Goal: Task Accomplishment & Management: Manage account settings

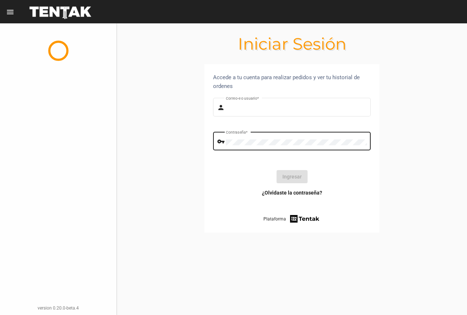
type input "UsuarioHisehi"
click at [283, 149] on div "Contraseña *" at bounding box center [296, 140] width 141 height 20
click at [279, 157] on mat-form-field "vpn_key Contraseña *" at bounding box center [291, 144] width 157 height 28
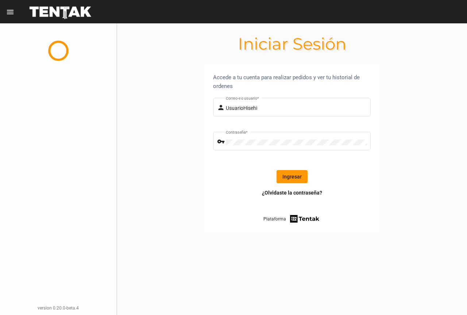
click at [293, 175] on button "Ingresar" at bounding box center [291, 176] width 31 height 13
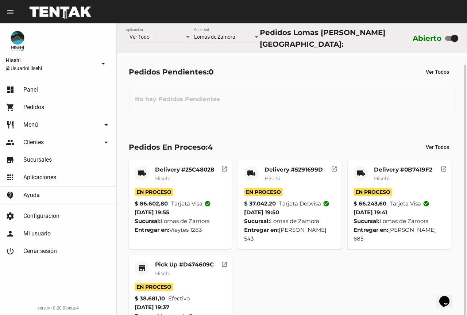
scroll to position [22, 0]
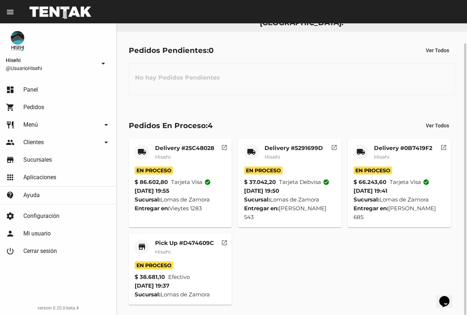
click at [402, 161] on div "Delivery #0B7419F2 Hisehi" at bounding box center [403, 155] width 58 height 22
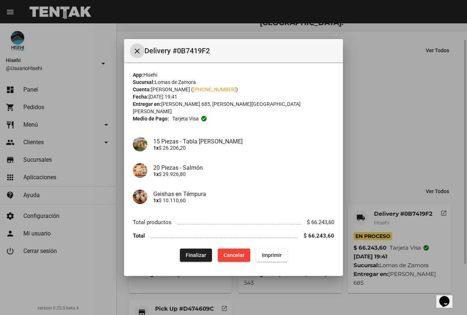
click at [406, 113] on div at bounding box center [233, 157] width 467 height 315
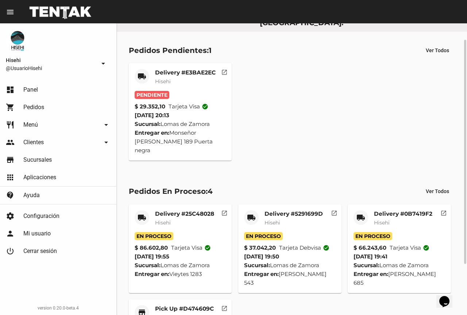
click at [195, 91] on div "Pendiente" at bounding box center [179, 95] width 91 height 8
click at [188, 82] on mat-card-subtitle "Hisehi" at bounding box center [185, 81] width 61 height 7
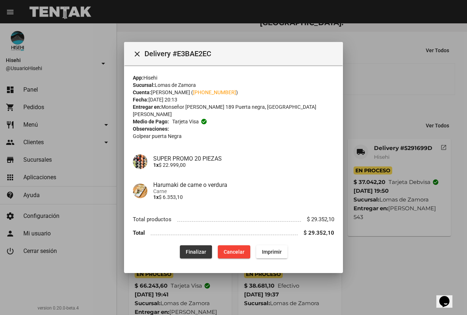
click at [196, 251] on button "Finalizar" at bounding box center [196, 251] width 32 height 13
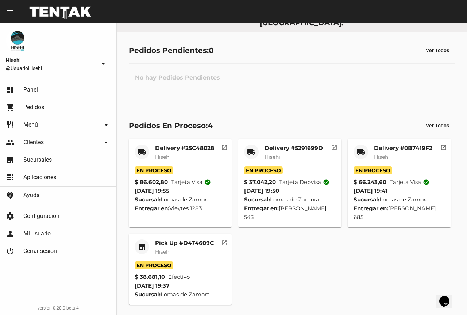
click at [422, 161] on div "Delivery #0B7419F2 Hisehi" at bounding box center [403, 155] width 58 height 22
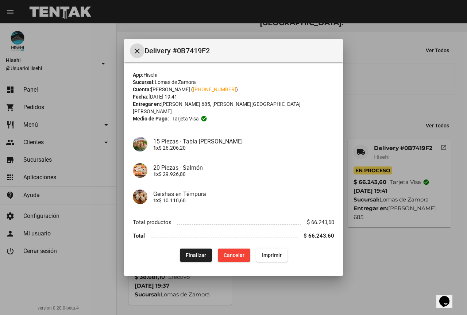
click at [363, 107] on div at bounding box center [233, 157] width 467 height 315
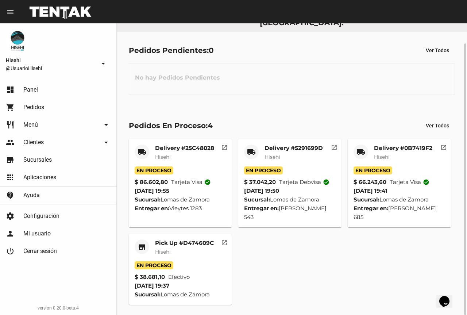
click at [398, 164] on div "Delivery #0B7419F2 Hisehi" at bounding box center [403, 155] width 58 height 22
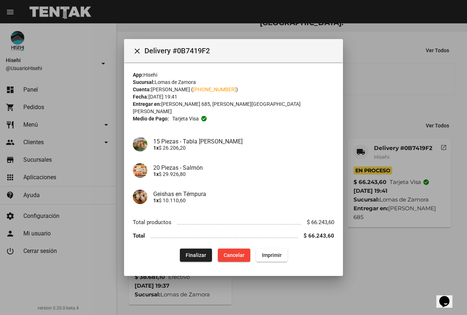
click at [367, 110] on div at bounding box center [233, 157] width 467 height 315
